Goal: Task Accomplishment & Management: Use online tool/utility

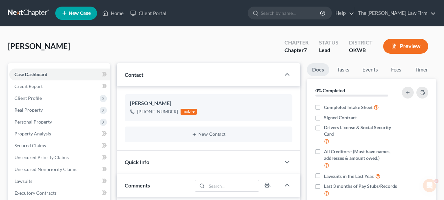
click at [395, 42] on button "Preview" at bounding box center [405, 46] width 45 height 15
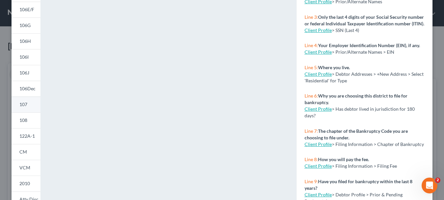
scroll to position [118, 0]
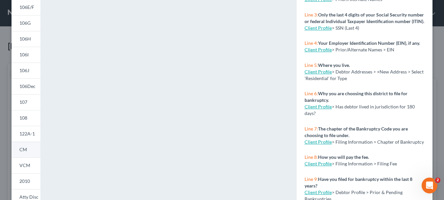
click at [30, 152] on link "CM" at bounding box center [26, 149] width 29 height 16
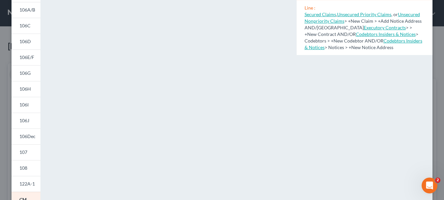
scroll to position [97, 0]
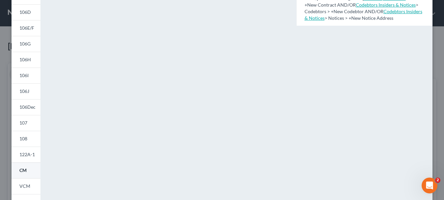
click at [32, 169] on link "CM" at bounding box center [26, 170] width 29 height 16
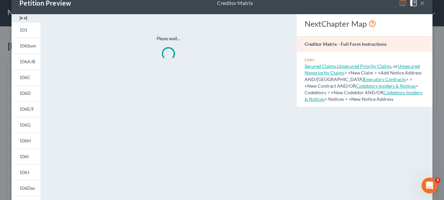
scroll to position [0, 0]
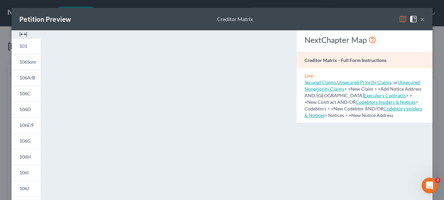
click at [424, 18] on button "×" at bounding box center [422, 19] width 5 height 8
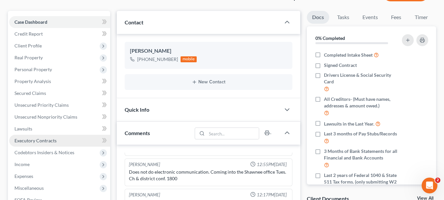
scroll to position [82, 0]
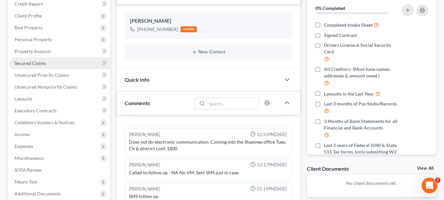
click at [48, 64] on link "Secured Claims" at bounding box center [59, 63] width 101 height 12
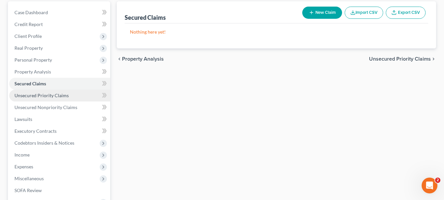
click at [63, 97] on span "Unsecured Priority Claims" at bounding box center [41, 95] width 54 height 6
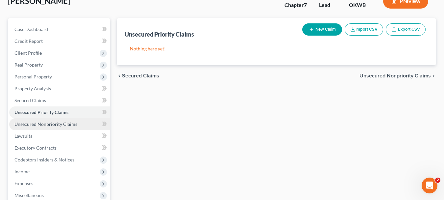
click at [56, 121] on span "Unsecured Nonpriority Claims" at bounding box center [45, 124] width 63 height 6
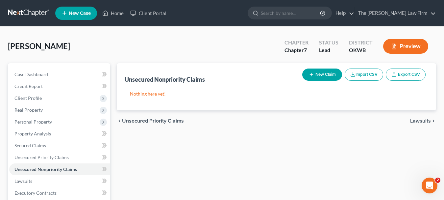
click at [28, 13] on link at bounding box center [29, 13] width 42 height 12
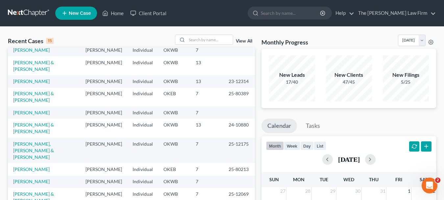
scroll to position [21, 0]
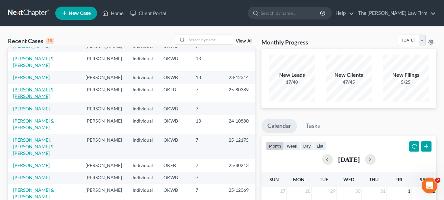
click at [39, 86] on link "[PERSON_NAME] & [PERSON_NAME]" at bounding box center [33, 92] width 41 height 12
select select "3"
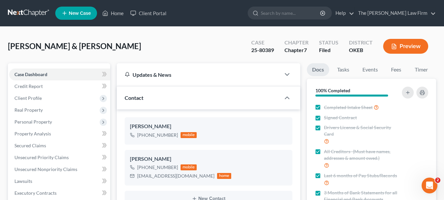
scroll to position [820, 0]
click at [403, 43] on button "Preview" at bounding box center [405, 46] width 45 height 15
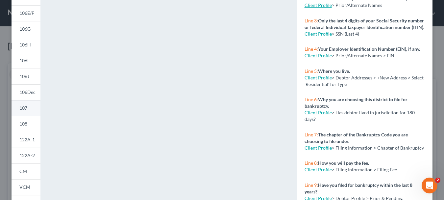
scroll to position [112, 0]
click at [25, 166] on link "CM" at bounding box center [26, 171] width 29 height 16
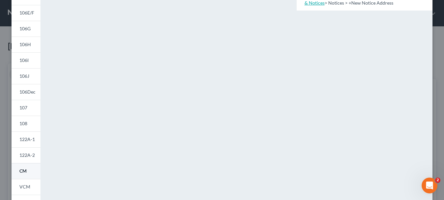
click at [25, 166] on link "CM" at bounding box center [26, 171] width 29 height 16
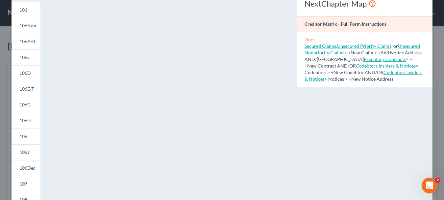
scroll to position [171, 0]
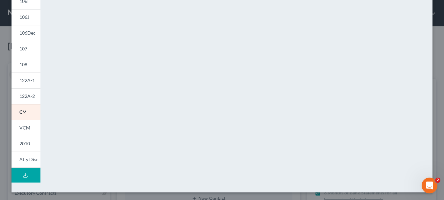
click at [6, 37] on div "Petition Preview Creditor Matrix × 101 106Sum 106A/B 106C 106D 106E/F 106G 106H…" at bounding box center [222, 100] width 444 height 200
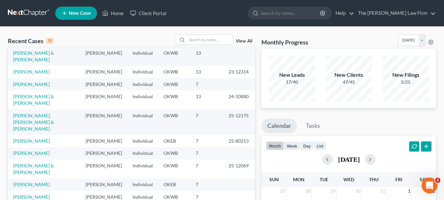
scroll to position [45, 0]
click at [54, 163] on link "[PERSON_NAME] & [PERSON_NAME]" at bounding box center [33, 169] width 41 height 12
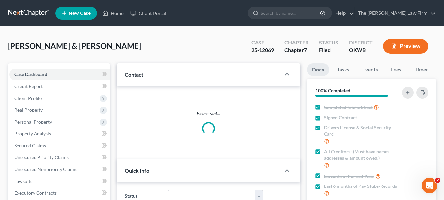
scroll to position [1102, 0]
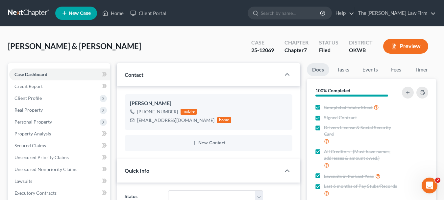
click at [404, 47] on button "Preview" at bounding box center [405, 46] width 45 height 15
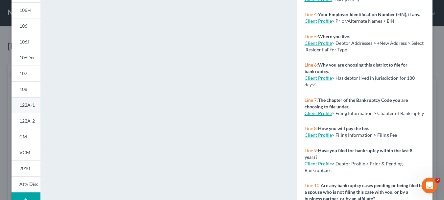
scroll to position [147, 0]
click at [22, 140] on link "CM" at bounding box center [26, 136] width 29 height 16
